Goal: Information Seeking & Learning: Learn about a topic

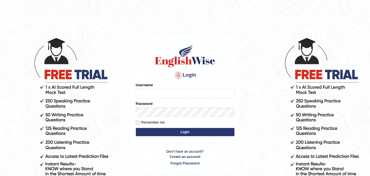
type input "M"
type input "Maryhealy17"
click at [155, 130] on button "Login" at bounding box center [185, 132] width 99 height 8
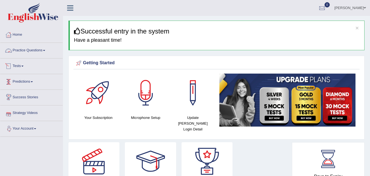
click at [50, 49] on link "Practice Questions" at bounding box center [31, 50] width 62 height 14
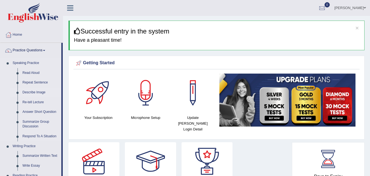
click at [37, 94] on link "Describe Image" at bounding box center [40, 92] width 41 height 10
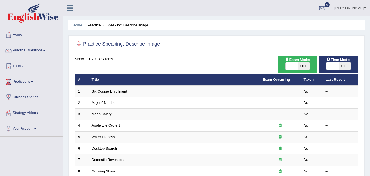
click at [108, 91] on link "Six Course Enrollment" at bounding box center [109, 91] width 35 height 4
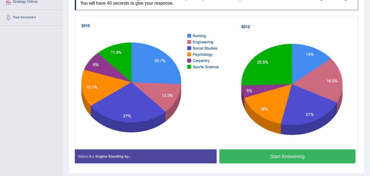
scroll to position [111, 0]
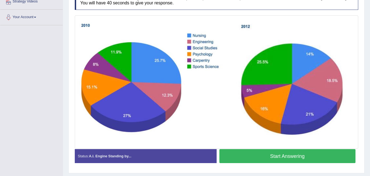
click at [300, 154] on button "Start Answering" at bounding box center [287, 156] width 136 height 14
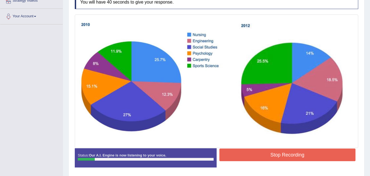
click at [300, 154] on button "Stop Recording" at bounding box center [287, 154] width 136 height 13
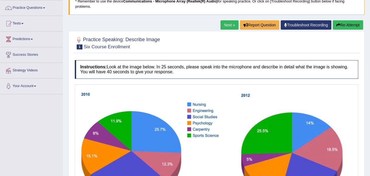
scroll to position [36, 0]
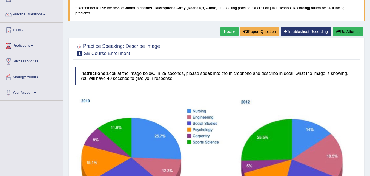
click at [355, 35] on button "Re-Attempt" at bounding box center [348, 31] width 30 height 9
click at [356, 35] on button "Re-Attempt" at bounding box center [348, 31] width 30 height 9
click at [355, 34] on button "Re-Attempt" at bounding box center [348, 31] width 30 height 9
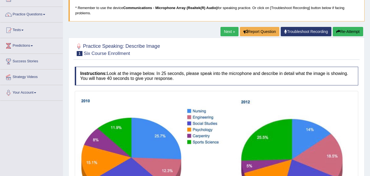
click at [355, 34] on button "Re-Attempt" at bounding box center [348, 31] width 30 height 9
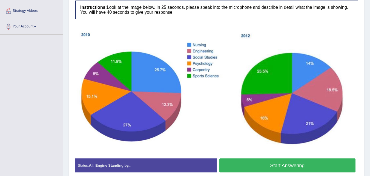
scroll to position [102, 0]
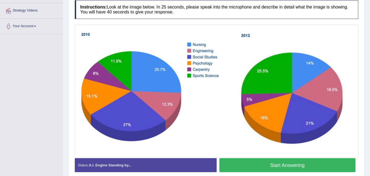
click at [312, 165] on button "Start Answering" at bounding box center [287, 165] width 136 height 14
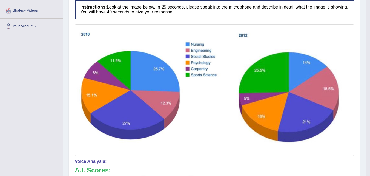
drag, startPoint x: 372, startPoint y: 115, endPoint x: 374, endPoint y: 137, distance: 22.8
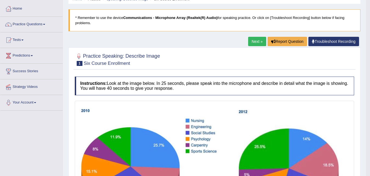
scroll to position [25, 0]
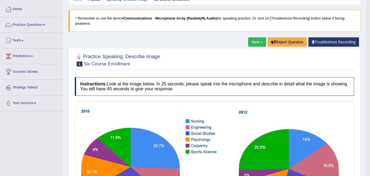
click at [252, 42] on link "Next »" at bounding box center [257, 41] width 18 height 9
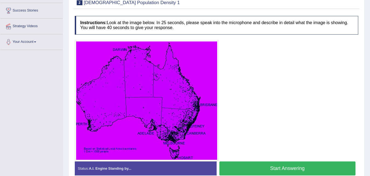
scroll to position [87, 0]
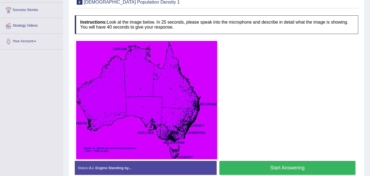
click at [370, 88] on html "Toggle navigation Home Practice Questions Speaking Practice Read Aloud Repeat S…" at bounding box center [185, 1] width 370 height 176
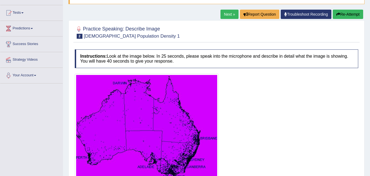
scroll to position [48, 0]
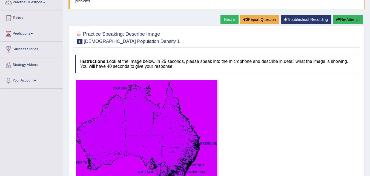
click at [227, 20] on link "Next »" at bounding box center [229, 19] width 18 height 9
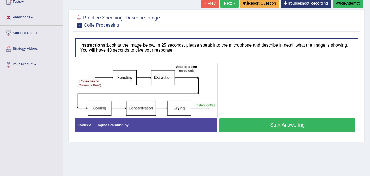
scroll to position [63, 0]
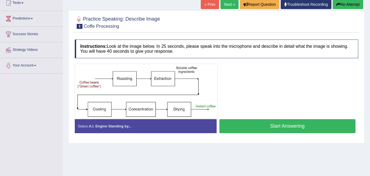
click at [258, 126] on button "Start Answering" at bounding box center [287, 126] width 136 height 14
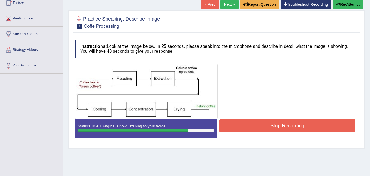
click at [258, 126] on button "Stop Recording" at bounding box center [287, 125] width 136 height 13
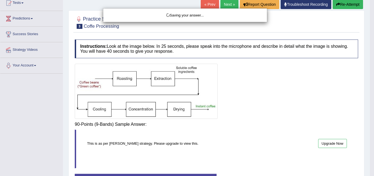
click at [370, 112] on div "Saving your answer..." at bounding box center [187, 88] width 374 height 176
click at [370, 59] on div "Saving your answer..." at bounding box center [187, 88] width 374 height 176
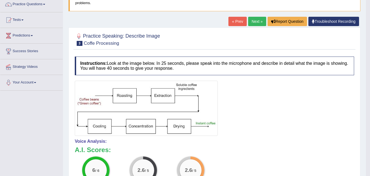
scroll to position [36, 0]
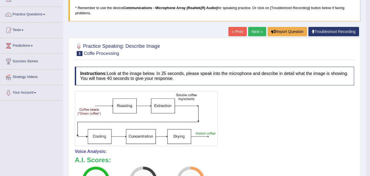
drag, startPoint x: 270, startPoint y: 20, endPoint x: 271, endPoint y: 17, distance: 3.1
click at [271, 17] on div "Home Practice Speaking: Describe Image Coffe Processing * Remember to use the d…" at bounding box center [214, 138] width 303 height 348
click at [256, 31] on link "Next »" at bounding box center [257, 31] width 18 height 9
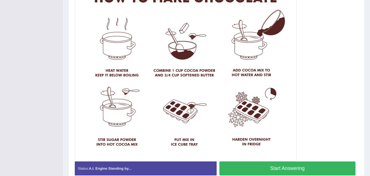
scroll to position [149, 0]
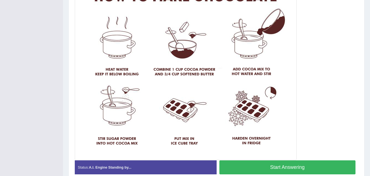
click at [294, 164] on button "Start Answering" at bounding box center [287, 167] width 136 height 14
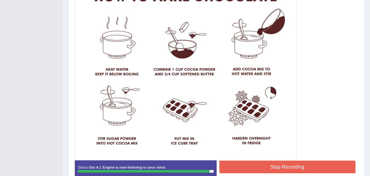
click at [294, 163] on button "Stop Recording" at bounding box center [287, 166] width 136 height 13
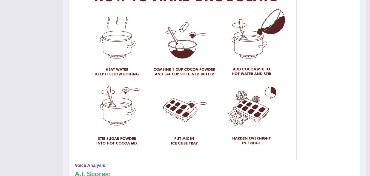
drag, startPoint x: 313, startPoint y: 163, endPoint x: 317, endPoint y: 163, distance: 4.7
click at [317, 163] on h4 "Voice Analysis:" at bounding box center [214, 165] width 279 height 5
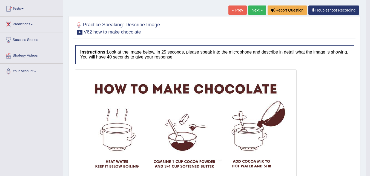
scroll to position [63, 0]
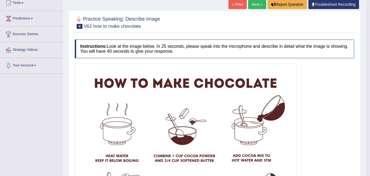
click at [251, 8] on link "Next »" at bounding box center [257, 4] width 18 height 9
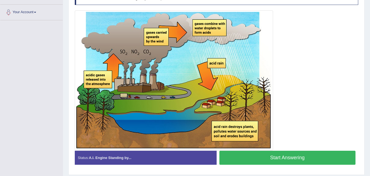
scroll to position [119, 0]
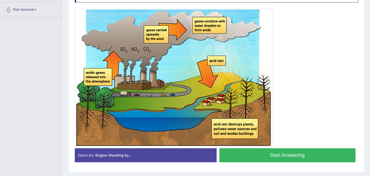
click at [297, 156] on button "Start Answering" at bounding box center [287, 155] width 136 height 14
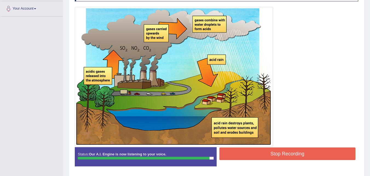
scroll to position [138, 0]
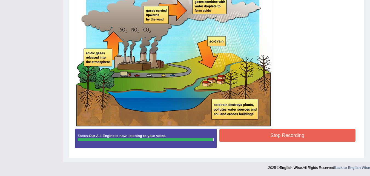
click at [303, 131] on div "Instructions: Look at the image below. In 25 seconds, please speak into the mic…" at bounding box center [216, 58] width 286 height 193
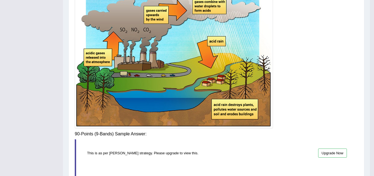
click at [0, 0] on div "Saving your answer..." at bounding box center [0, 0] width 0 height 0
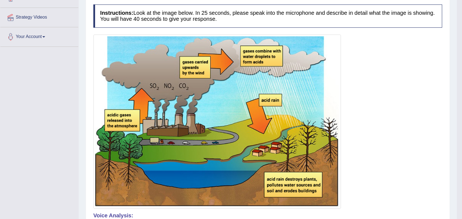
scroll to position [0, 0]
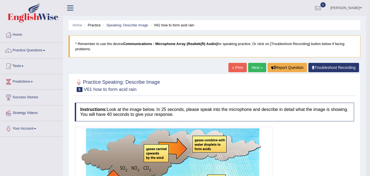
click at [323, 45] on blockquote "* Remember to use the device Communications - Microphone Array (Realtek(R) Audi…" at bounding box center [214, 46] width 292 height 22
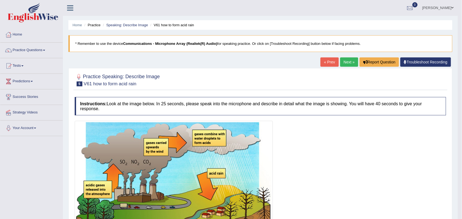
click at [352, 60] on link "Next »" at bounding box center [349, 62] width 18 height 9
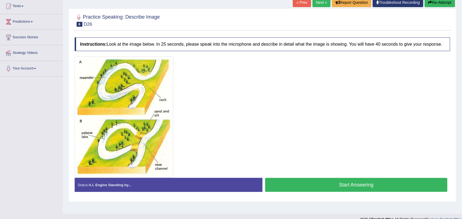
scroll to position [61, 0]
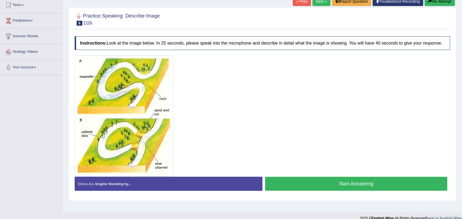
click at [351, 183] on button "Start Answering" at bounding box center [356, 184] width 182 height 14
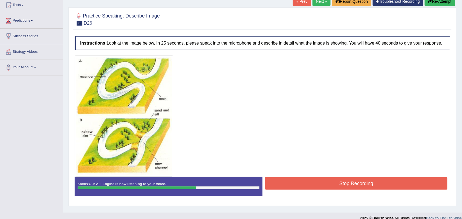
click at [370, 181] on button "Stop Recording" at bounding box center [356, 183] width 182 height 13
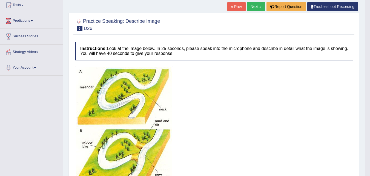
drag, startPoint x: 359, startPoint y: 0, endPoint x: 257, endPoint y: 105, distance: 146.6
click at [257, 105] on div at bounding box center [214, 126] width 278 height 121
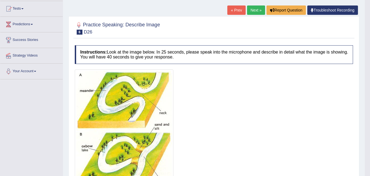
scroll to position [56, 0]
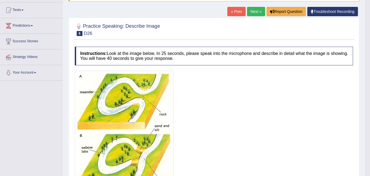
click at [253, 11] on link "Next »" at bounding box center [256, 11] width 18 height 9
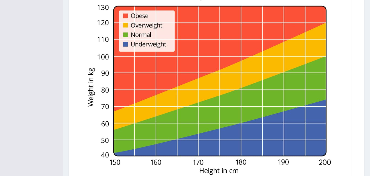
scroll to position [148, 0]
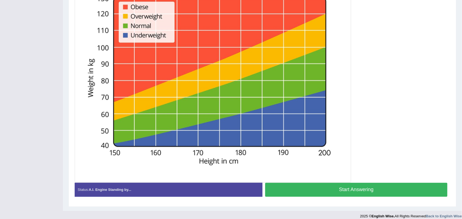
drag, startPoint x: 349, startPoint y: 3, endPoint x: 343, endPoint y: 154, distance: 151.0
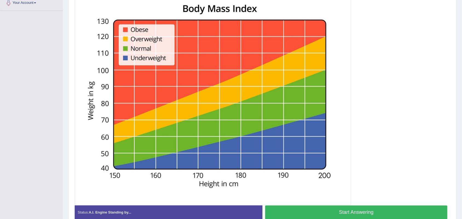
scroll to position [125, 0]
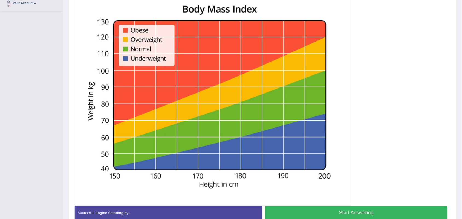
click at [312, 175] on button "Start Answering" at bounding box center [356, 213] width 182 height 14
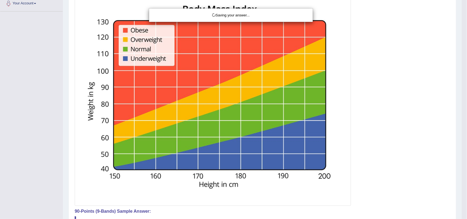
click at [370, 136] on div "Saving your answer..." at bounding box center [233, 109] width 467 height 219
click at [370, 117] on div "Saving your answer..." at bounding box center [233, 109] width 467 height 219
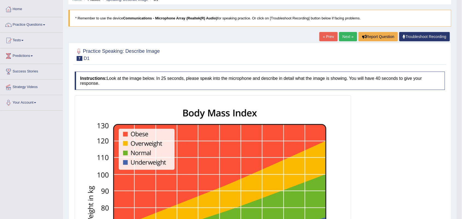
scroll to position [26, 0]
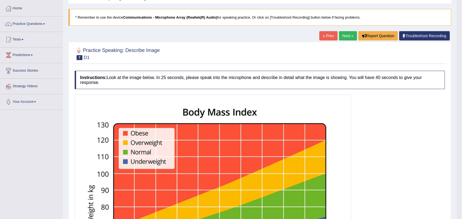
click at [341, 35] on link "Next »" at bounding box center [348, 35] width 18 height 9
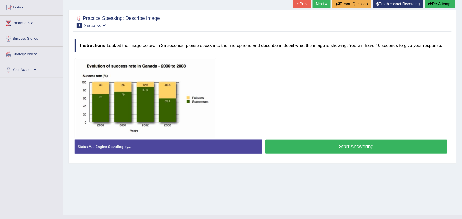
click at [347, 147] on button "Start Answering" at bounding box center [356, 147] width 182 height 14
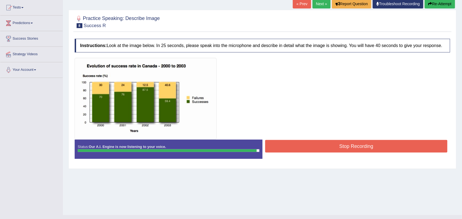
click at [347, 147] on button "Stop Recording" at bounding box center [356, 146] width 182 height 13
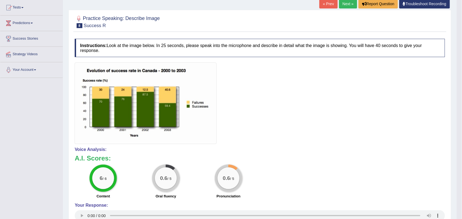
click at [344, 6] on link "Next »" at bounding box center [348, 3] width 18 height 9
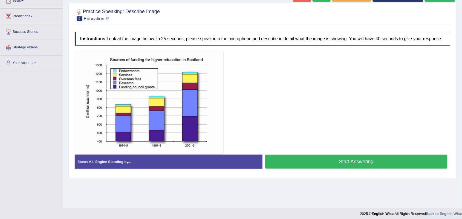
click at [345, 157] on button "Start Answering" at bounding box center [356, 162] width 182 height 14
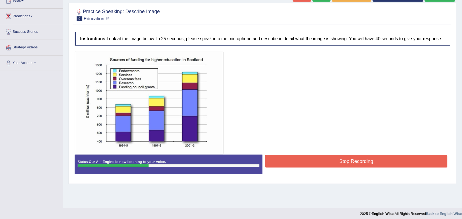
drag, startPoint x: 345, startPoint y: 157, endPoint x: 345, endPoint y: 154, distance: 3.0
click at [345, 154] on div "Instructions: Look at the image below. In 25 seconds, please speak into the mic…" at bounding box center [262, 105] width 378 height 152
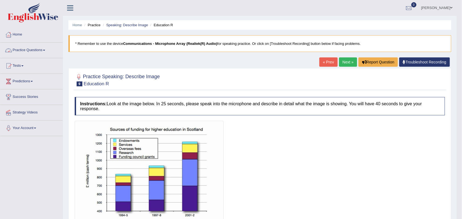
click at [42, 48] on link "Practice Questions" at bounding box center [31, 50] width 62 height 14
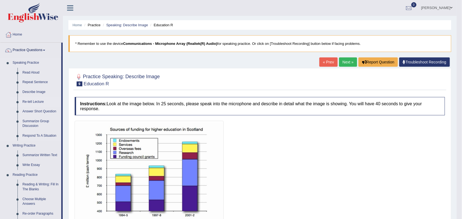
click at [42, 101] on link "Re-tell Lecture" at bounding box center [40, 102] width 41 height 10
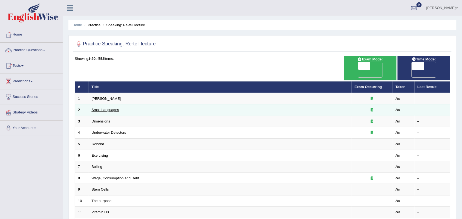
click at [108, 108] on link "Small Languages" at bounding box center [105, 110] width 27 height 4
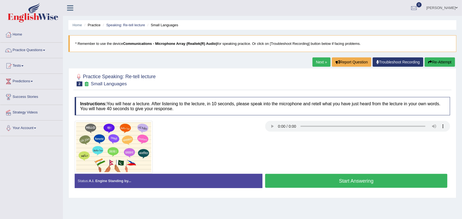
click at [308, 175] on button "Start Answering" at bounding box center [356, 181] width 182 height 14
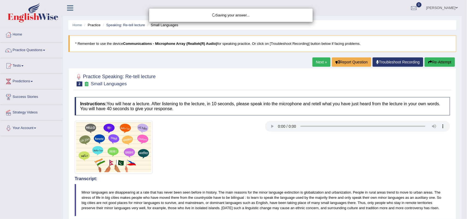
click at [458, 122] on div "Saving your answer..." at bounding box center [233, 109] width 467 height 219
click at [443, 151] on div "Saving your answer..." at bounding box center [233, 109] width 467 height 219
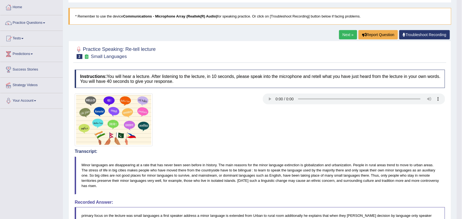
scroll to position [14, 0]
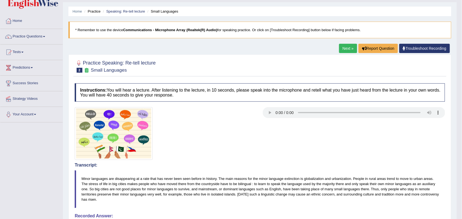
click at [345, 49] on link "Next »" at bounding box center [348, 48] width 18 height 9
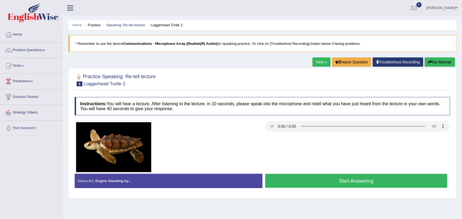
click at [335, 185] on button "Start Answering" at bounding box center [356, 181] width 182 height 14
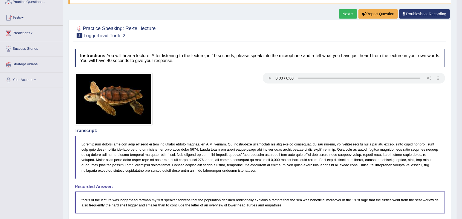
scroll to position [39, 0]
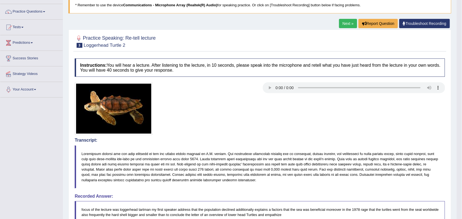
click at [354, 33] on div at bounding box center [260, 41] width 371 height 17
click at [340, 21] on link "Next »" at bounding box center [348, 23] width 18 height 9
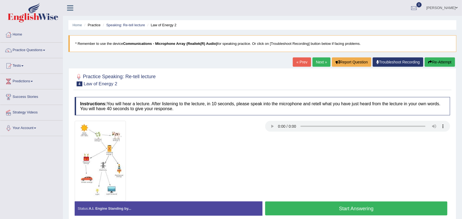
click at [358, 204] on button "Start Answering" at bounding box center [356, 209] width 182 height 14
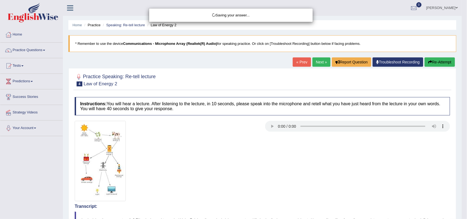
click at [442, 160] on div "Saving your answer..." at bounding box center [233, 109] width 467 height 219
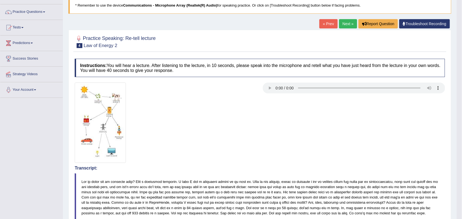
scroll to position [37, 0]
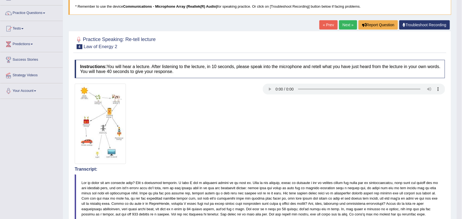
drag, startPoint x: 467, startPoint y: 97, endPoint x: 346, endPoint y: 25, distance: 141.2
click at [346, 25] on link "Next »" at bounding box center [348, 24] width 18 height 9
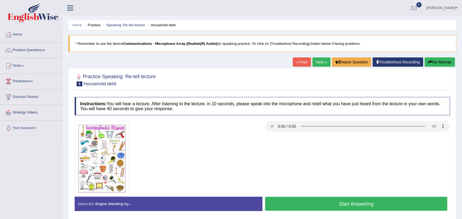
click at [351, 206] on button "Start Answering" at bounding box center [356, 204] width 182 height 14
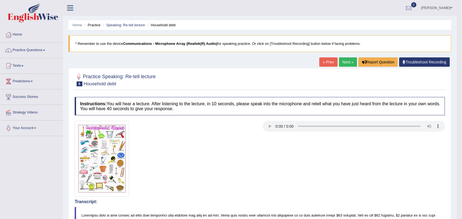
click at [29, 49] on link "Practice Questions" at bounding box center [31, 50] width 62 height 14
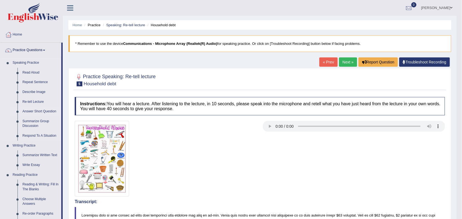
click at [45, 113] on link "Answer Short Question" at bounding box center [40, 112] width 41 height 10
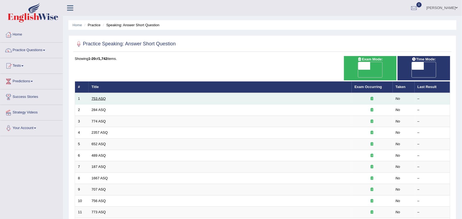
click at [101, 97] on link "753 ASQ" at bounding box center [99, 99] width 14 height 4
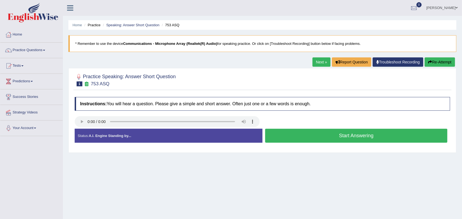
click at [270, 131] on button "Start Answering" at bounding box center [356, 136] width 182 height 14
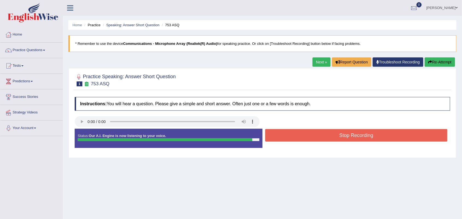
click at [270, 131] on button "Stop Recording" at bounding box center [356, 135] width 182 height 13
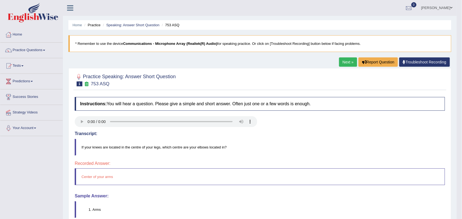
click at [348, 63] on link "Next »" at bounding box center [348, 62] width 18 height 9
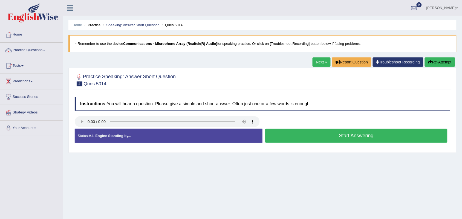
click at [287, 140] on button "Start Answering" at bounding box center [356, 136] width 182 height 14
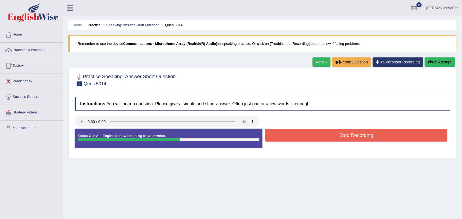
click at [286, 140] on button "Stop Recording" at bounding box center [356, 135] width 182 height 13
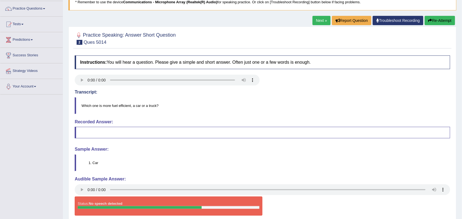
scroll to position [41, 0]
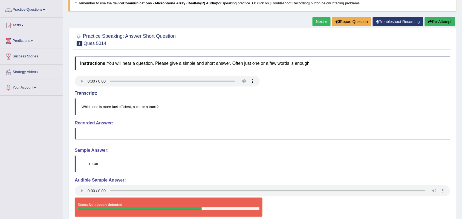
click at [315, 24] on link "Next »" at bounding box center [322, 21] width 18 height 9
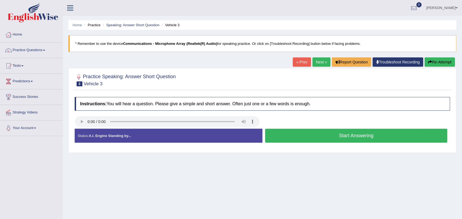
click at [300, 134] on button "Start Answering" at bounding box center [356, 136] width 182 height 14
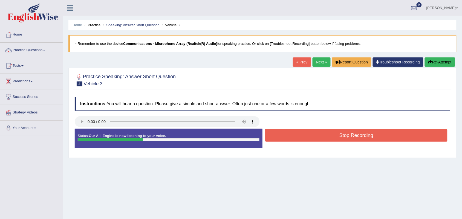
click at [300, 134] on button "Stop Recording" at bounding box center [356, 135] width 182 height 13
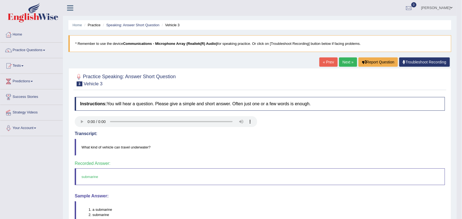
click at [347, 62] on link "Next »" at bounding box center [348, 62] width 18 height 9
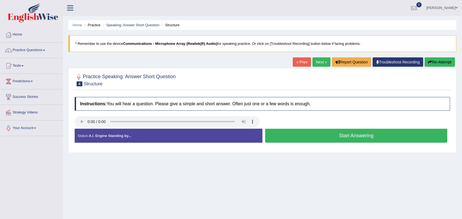
click at [288, 141] on button "Start Answering" at bounding box center [356, 136] width 182 height 14
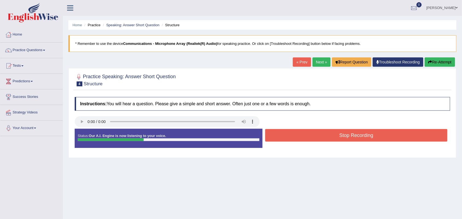
click at [288, 141] on button "Stop Recording" at bounding box center [356, 135] width 182 height 13
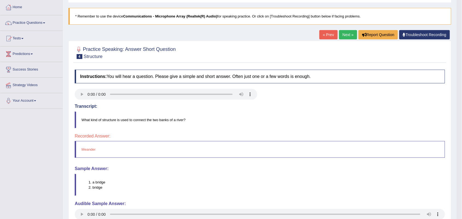
scroll to position [14, 0]
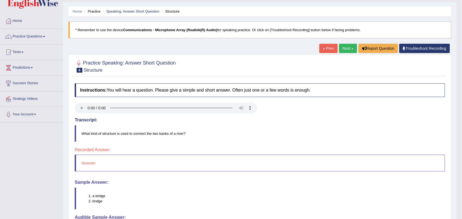
click at [347, 45] on link "Next »" at bounding box center [348, 48] width 18 height 9
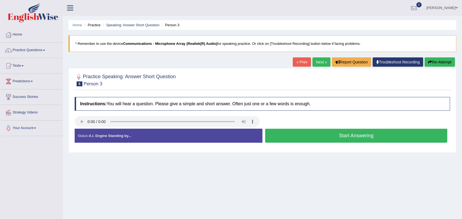
click at [302, 136] on button "Start Answering" at bounding box center [356, 136] width 182 height 14
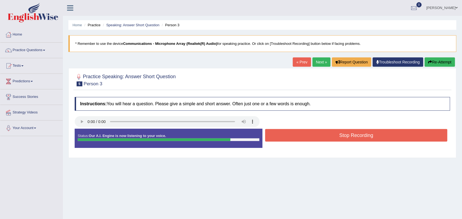
click at [302, 137] on button "Stop Recording" at bounding box center [356, 135] width 182 height 13
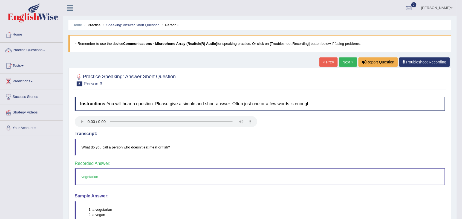
click at [348, 63] on link "Next »" at bounding box center [348, 62] width 18 height 9
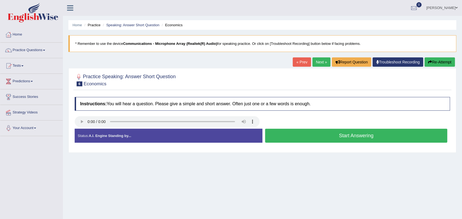
click at [280, 135] on button "Start Answering" at bounding box center [356, 136] width 182 height 14
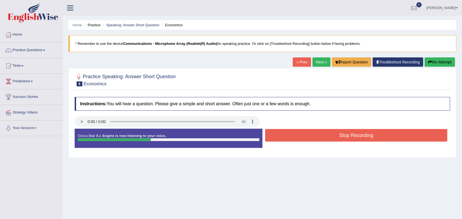
click at [280, 135] on button "Stop Recording" at bounding box center [356, 135] width 182 height 13
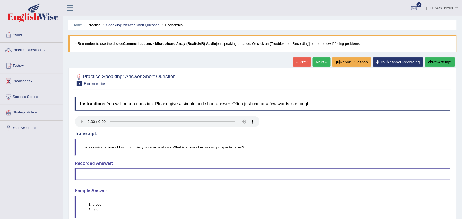
click at [318, 66] on link "Next »" at bounding box center [322, 62] width 18 height 9
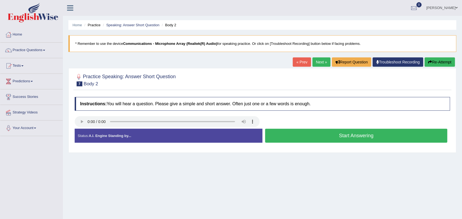
click at [302, 143] on button "Start Answering" at bounding box center [356, 136] width 182 height 14
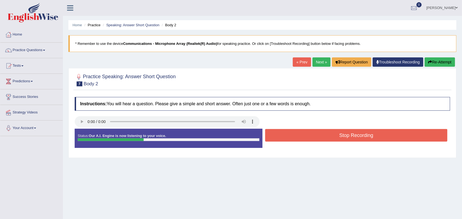
click at [302, 143] on div "Stop Recording" at bounding box center [357, 136] width 188 height 14
click at [304, 140] on button "Stop Recording" at bounding box center [356, 135] width 182 height 13
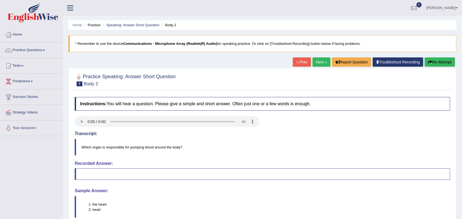
click at [318, 63] on link "Next »" at bounding box center [322, 62] width 18 height 9
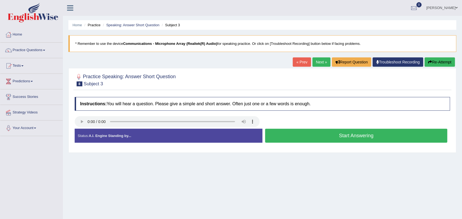
click at [275, 140] on button "Start Answering" at bounding box center [356, 136] width 182 height 14
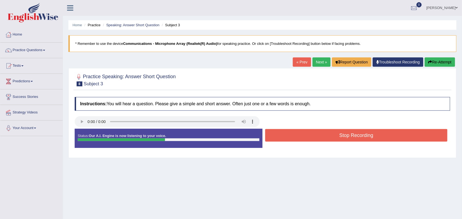
click at [275, 140] on button "Stop Recording" at bounding box center [356, 135] width 182 height 13
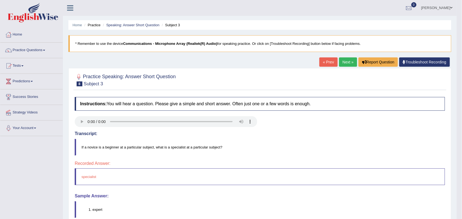
click at [349, 62] on link "Next »" at bounding box center [348, 62] width 18 height 9
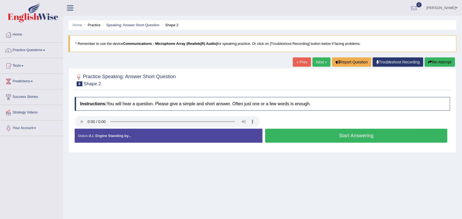
click at [284, 139] on button "Start Answering" at bounding box center [356, 136] width 182 height 14
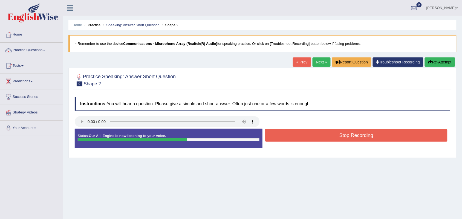
click at [284, 139] on button "Stop Recording" at bounding box center [356, 135] width 182 height 13
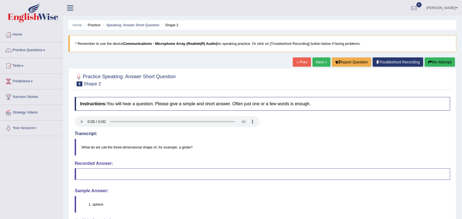
click at [313, 64] on link "Next »" at bounding box center [322, 62] width 18 height 9
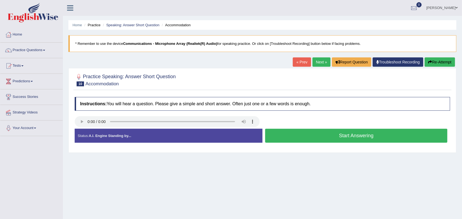
click at [280, 135] on button "Start Answering" at bounding box center [356, 136] width 182 height 14
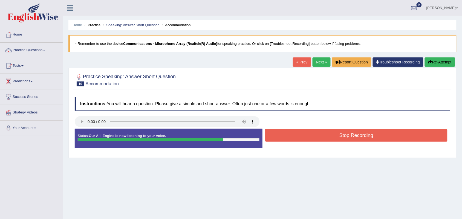
click at [280, 135] on button "Stop Recording" at bounding box center [356, 135] width 182 height 13
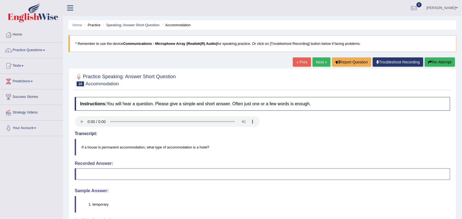
click at [320, 65] on link "Next »" at bounding box center [322, 62] width 18 height 9
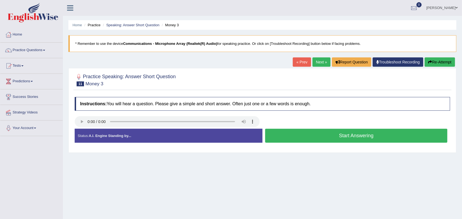
click at [297, 135] on button "Start Answering" at bounding box center [356, 136] width 182 height 14
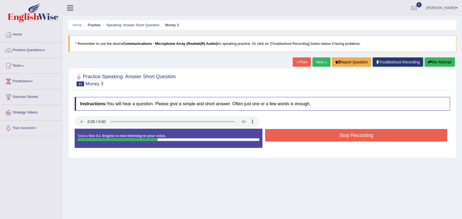
click at [297, 135] on button "Stop Recording" at bounding box center [356, 135] width 182 height 13
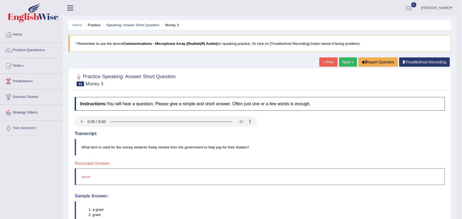
click at [346, 66] on link "Next »" at bounding box center [348, 62] width 18 height 9
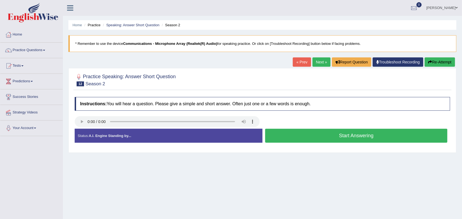
click at [302, 137] on button "Start Answering" at bounding box center [356, 136] width 182 height 14
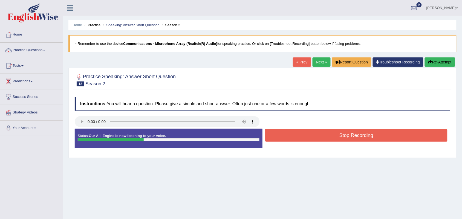
click at [302, 137] on button "Stop Recording" at bounding box center [356, 135] width 182 height 13
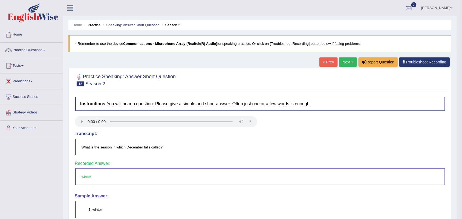
click at [348, 65] on link "Next »" at bounding box center [348, 62] width 18 height 9
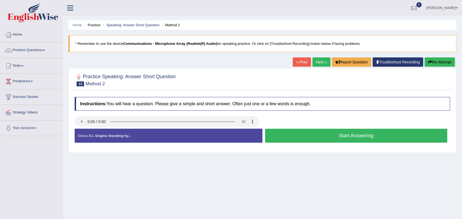
click at [299, 140] on button "Start Answering" at bounding box center [356, 136] width 182 height 14
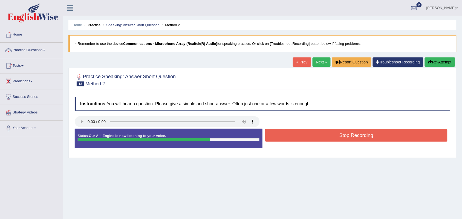
click at [299, 140] on button "Stop Recording" at bounding box center [356, 135] width 182 height 13
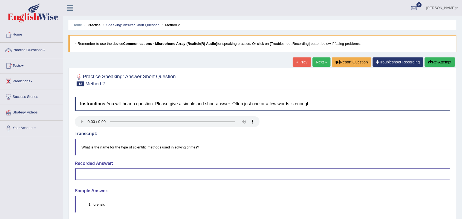
click at [318, 64] on link "Next »" at bounding box center [322, 62] width 18 height 9
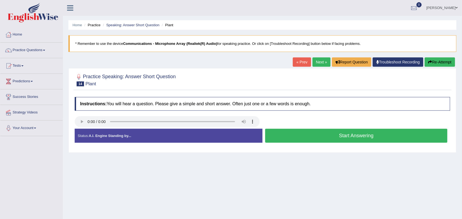
click at [311, 137] on button "Start Answering" at bounding box center [356, 136] width 182 height 14
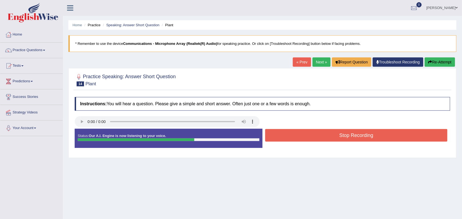
drag, startPoint x: 311, startPoint y: 137, endPoint x: 317, endPoint y: 137, distance: 6.0
click at [317, 137] on button "Stop Recording" at bounding box center [356, 135] width 182 height 13
